Goal: Task Accomplishment & Management: Manage account settings

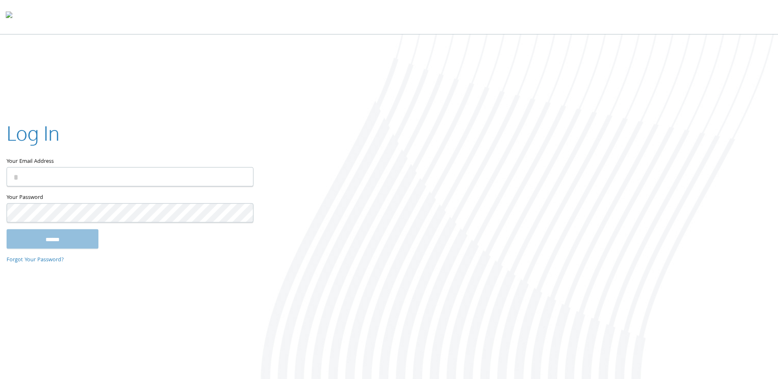
type input "**********"
click at [60, 237] on input "******" at bounding box center [53, 239] width 92 height 20
type input "**********"
click at [54, 232] on input "******" at bounding box center [53, 239] width 92 height 20
